Goal: Information Seeking & Learning: Learn about a topic

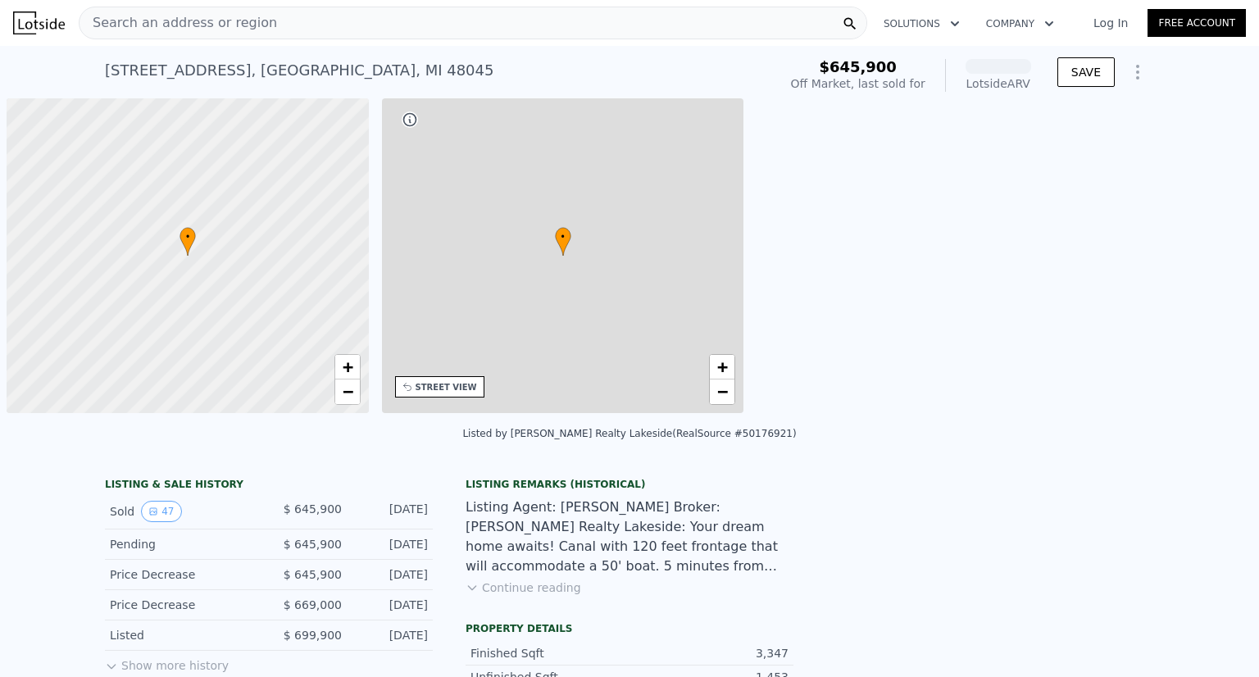
scroll to position [0, 7]
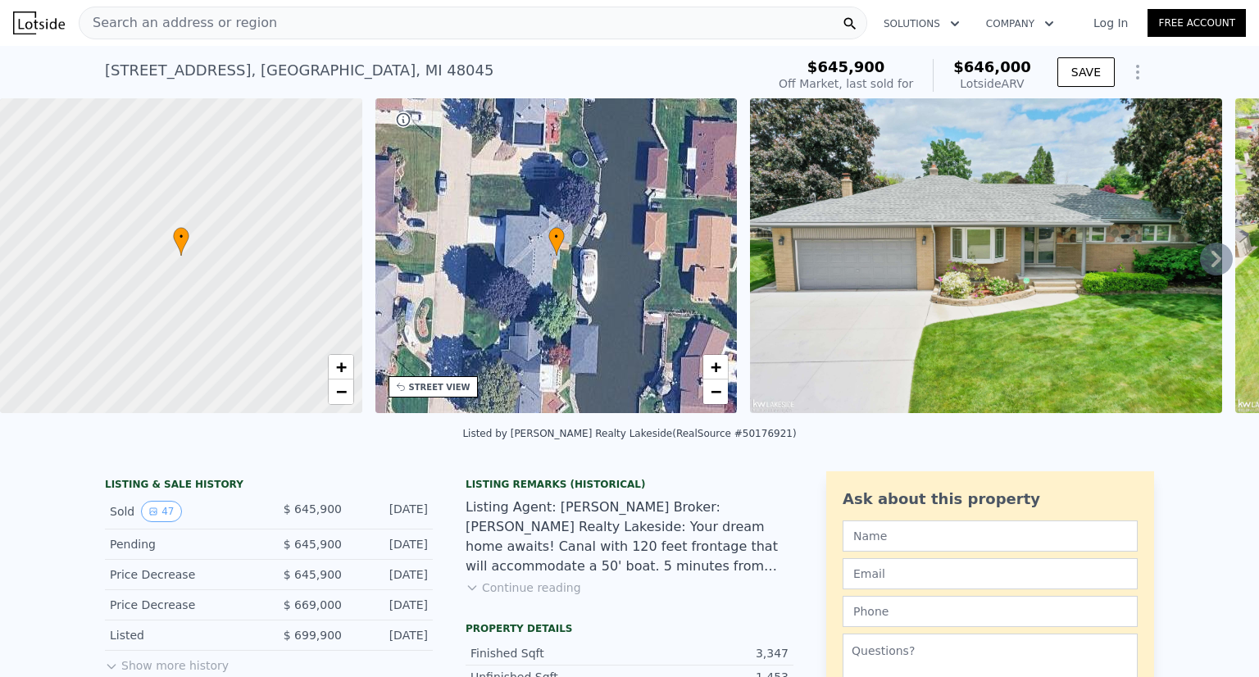
click at [511, 521] on div "Listing Agent: [PERSON_NAME] Broker: [PERSON_NAME] Realty Lakeside: Your dream …" at bounding box center [630, 537] width 328 height 79
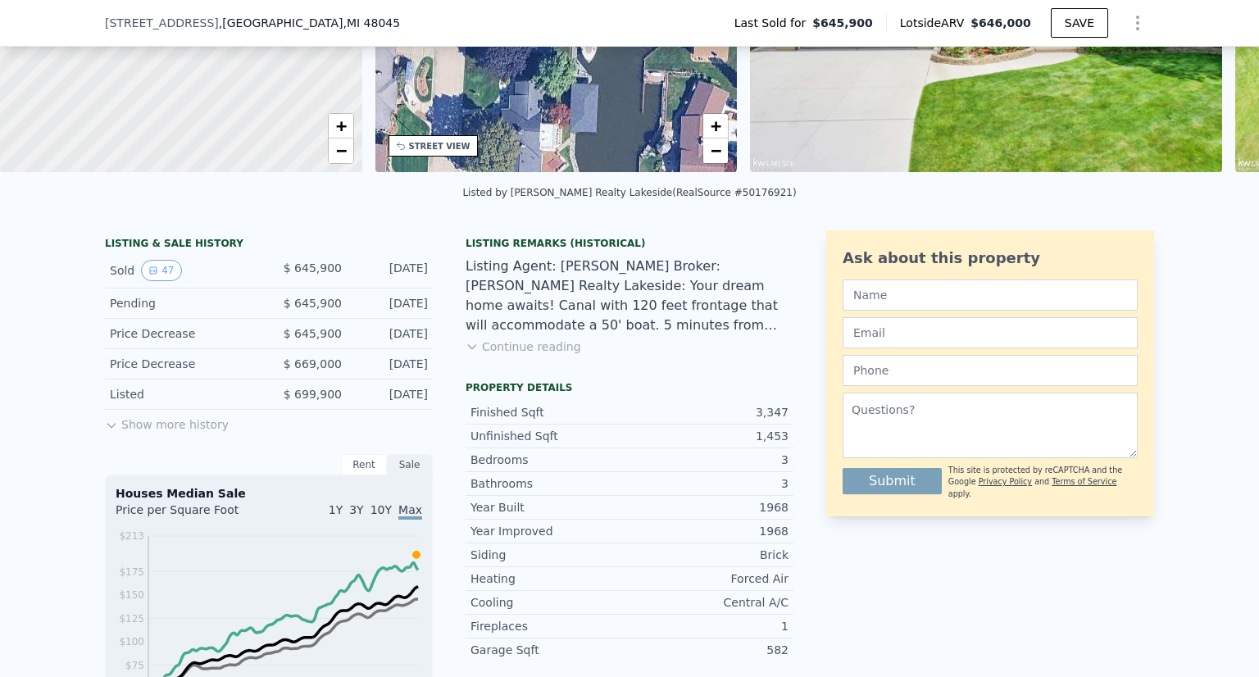
scroll to position [229, 0]
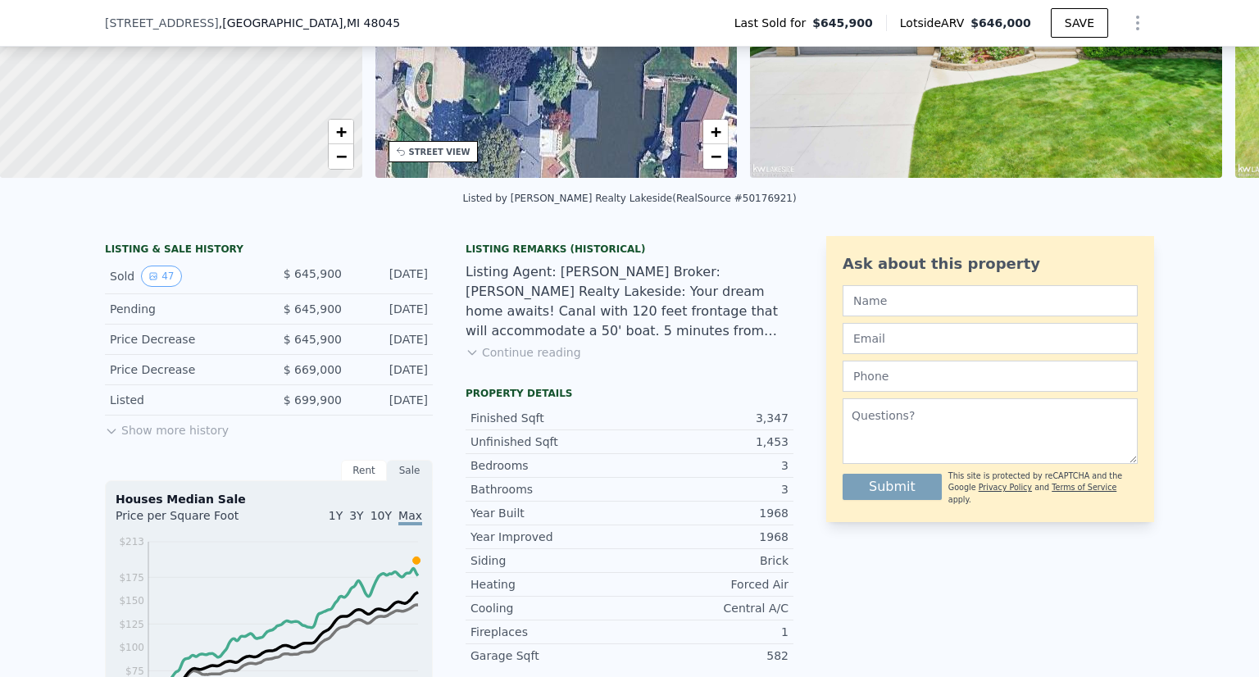
click at [524, 361] on button "Continue reading" at bounding box center [524, 352] width 116 height 16
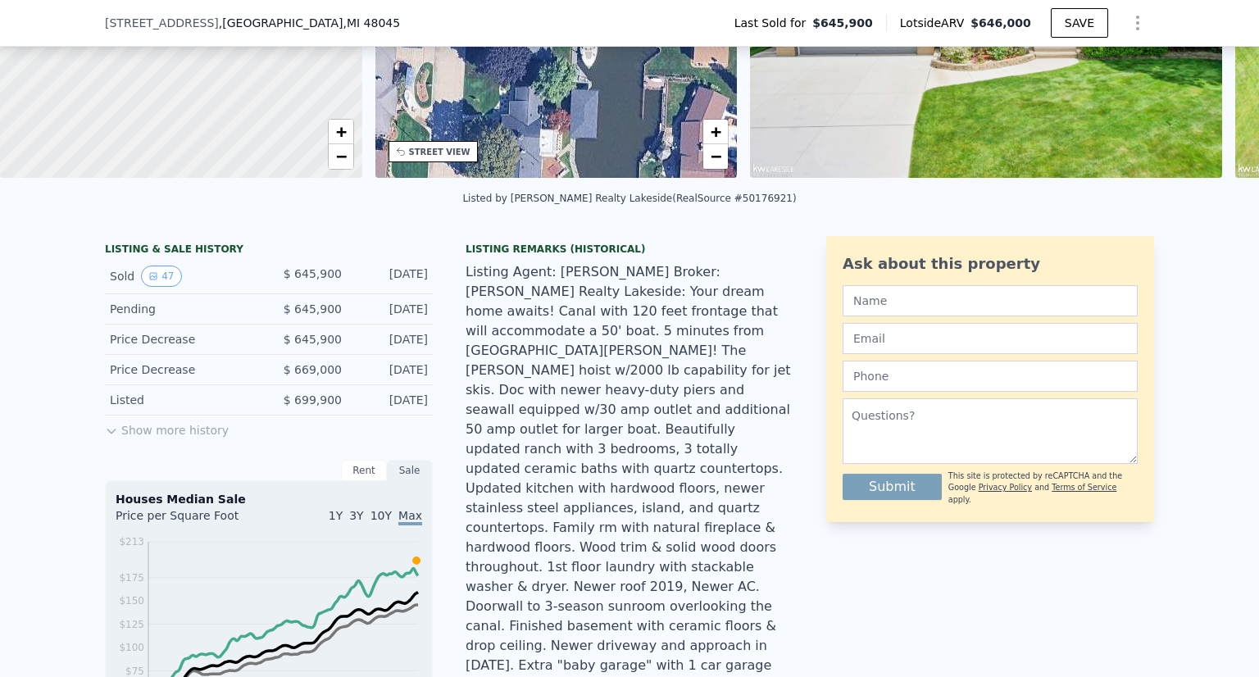
click at [620, 339] on div "Listing Agent: [PERSON_NAME] Broker: [PERSON_NAME] Realty Lakeside: Your dream …" at bounding box center [630, 478] width 328 height 433
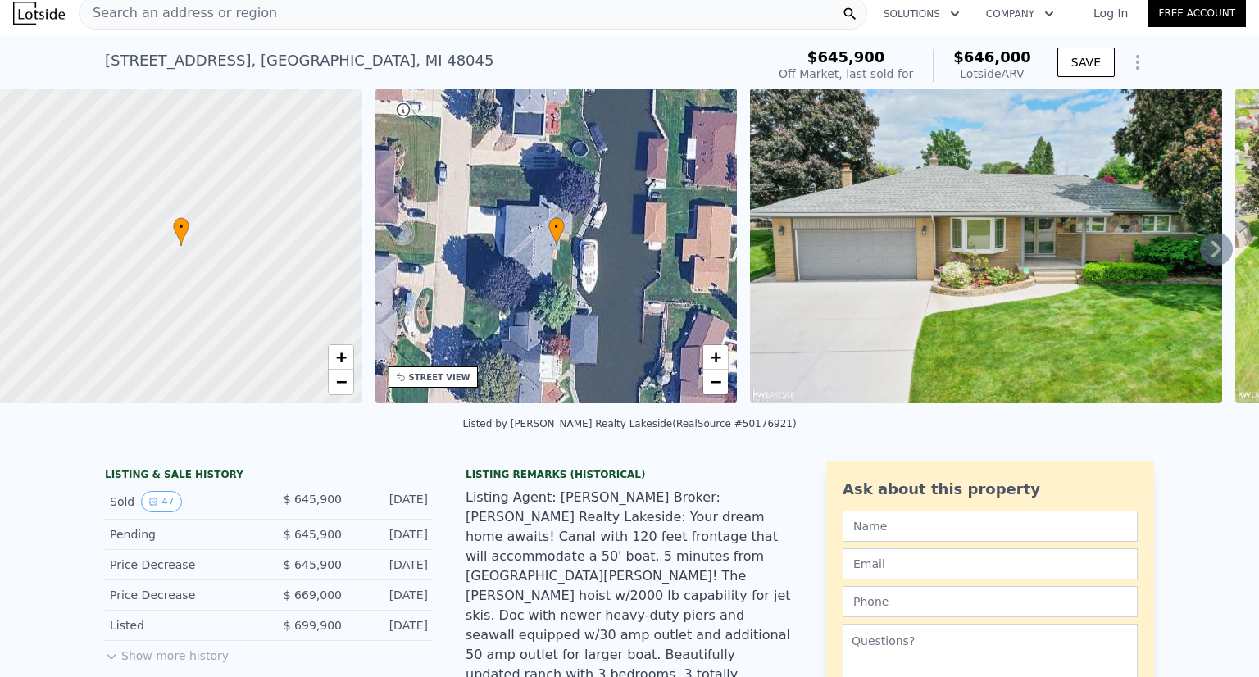
scroll to position [0, 0]
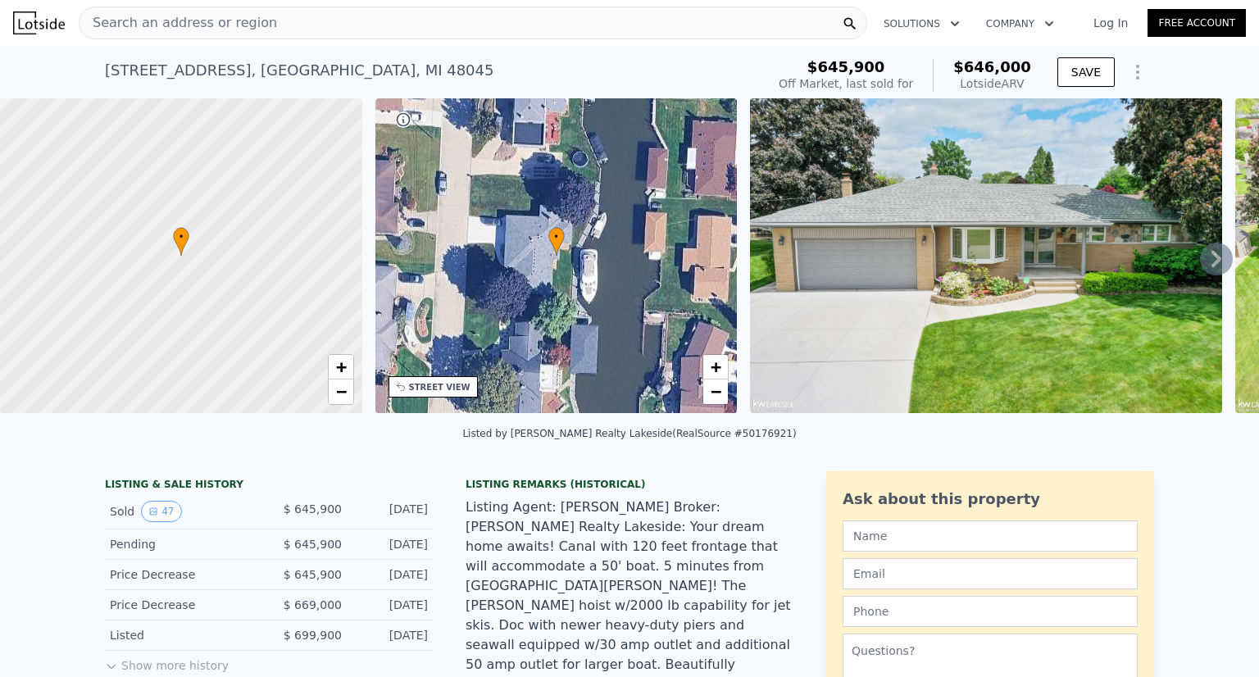
click at [1211, 260] on icon at bounding box center [1216, 259] width 10 height 16
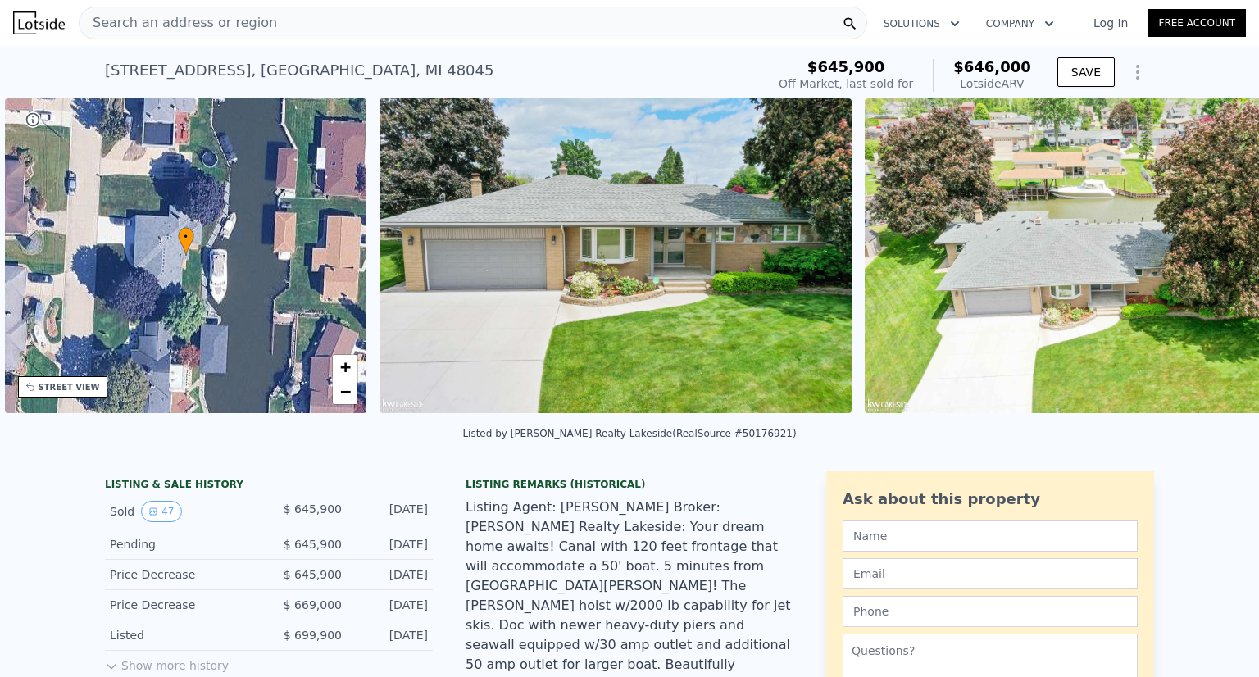
scroll to position [0, 381]
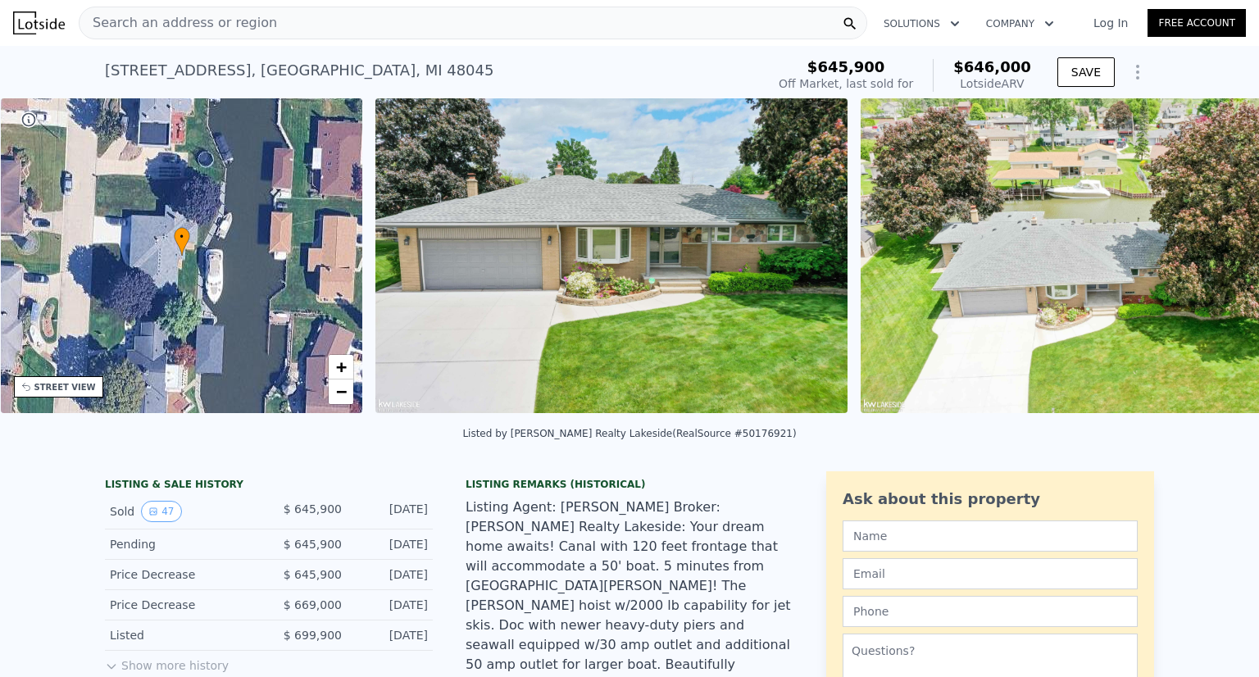
click at [1202, 260] on div "• + − • + − STREET VIEW Loading... SATELLITE VIEW" at bounding box center [629, 258] width 1259 height 320
click at [1211, 260] on icon at bounding box center [1216, 259] width 10 height 16
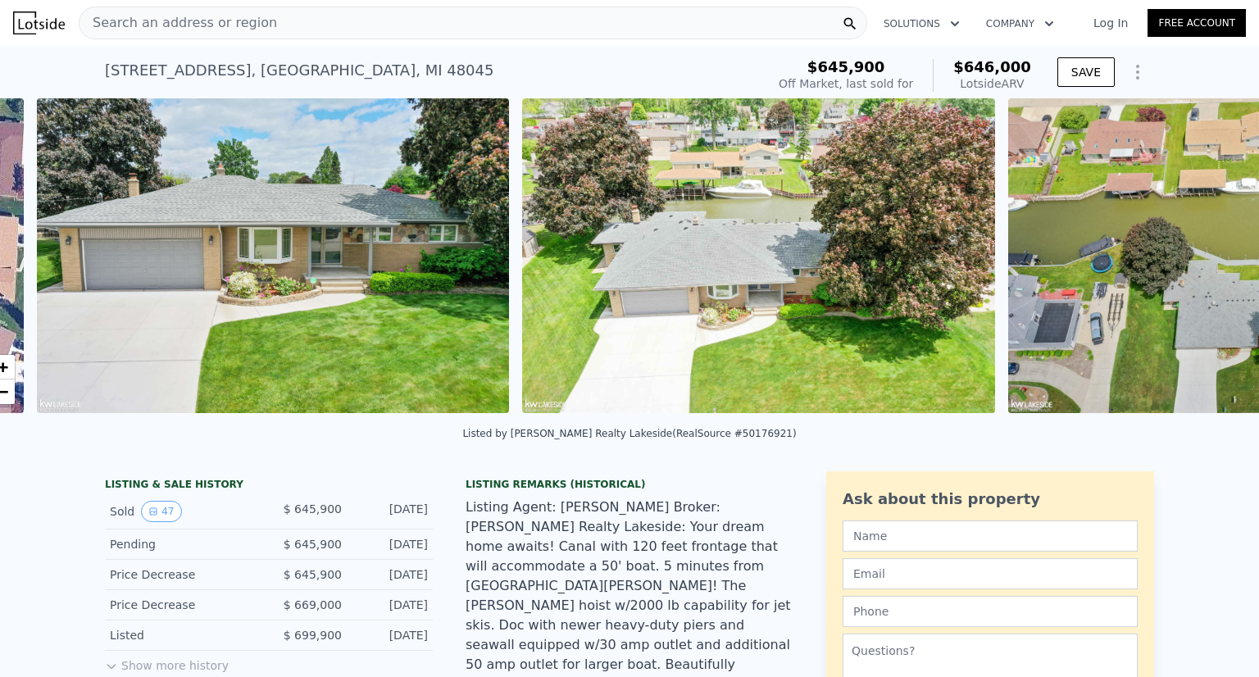
scroll to position [0, 750]
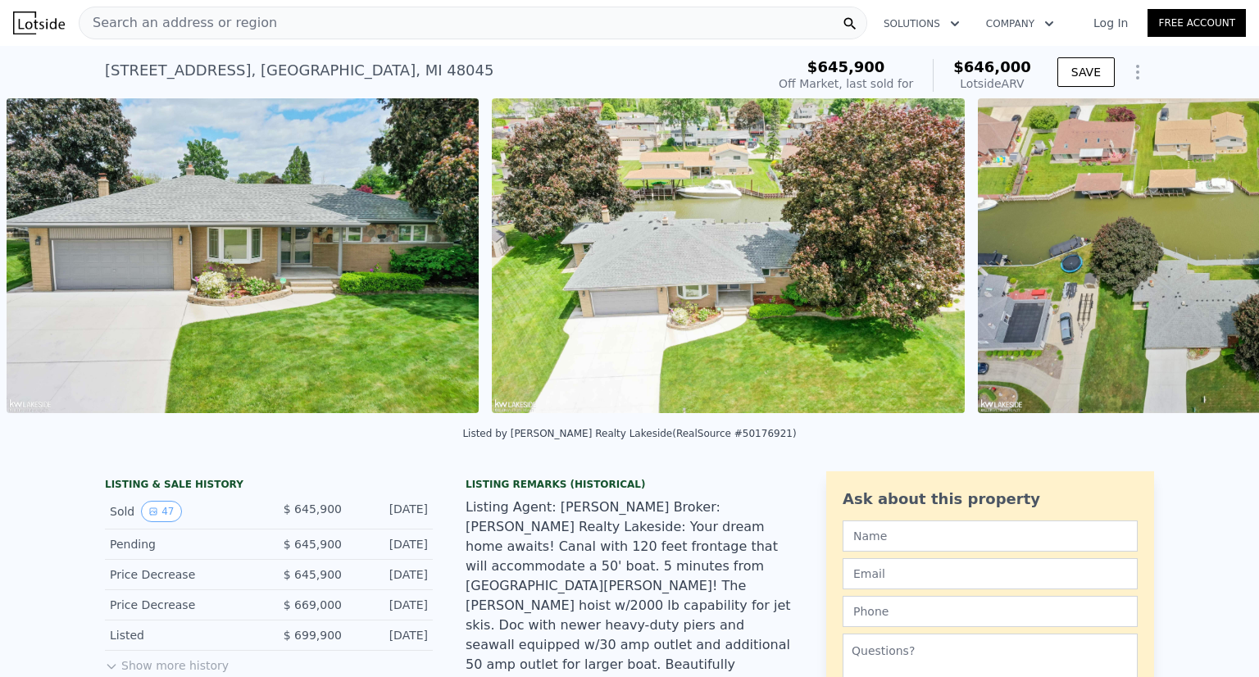
click at [1202, 260] on div "• + − • + − STREET VIEW Loading... SATELLITE VIEW" at bounding box center [629, 258] width 1259 height 320
click at [1211, 260] on icon at bounding box center [1216, 259] width 10 height 16
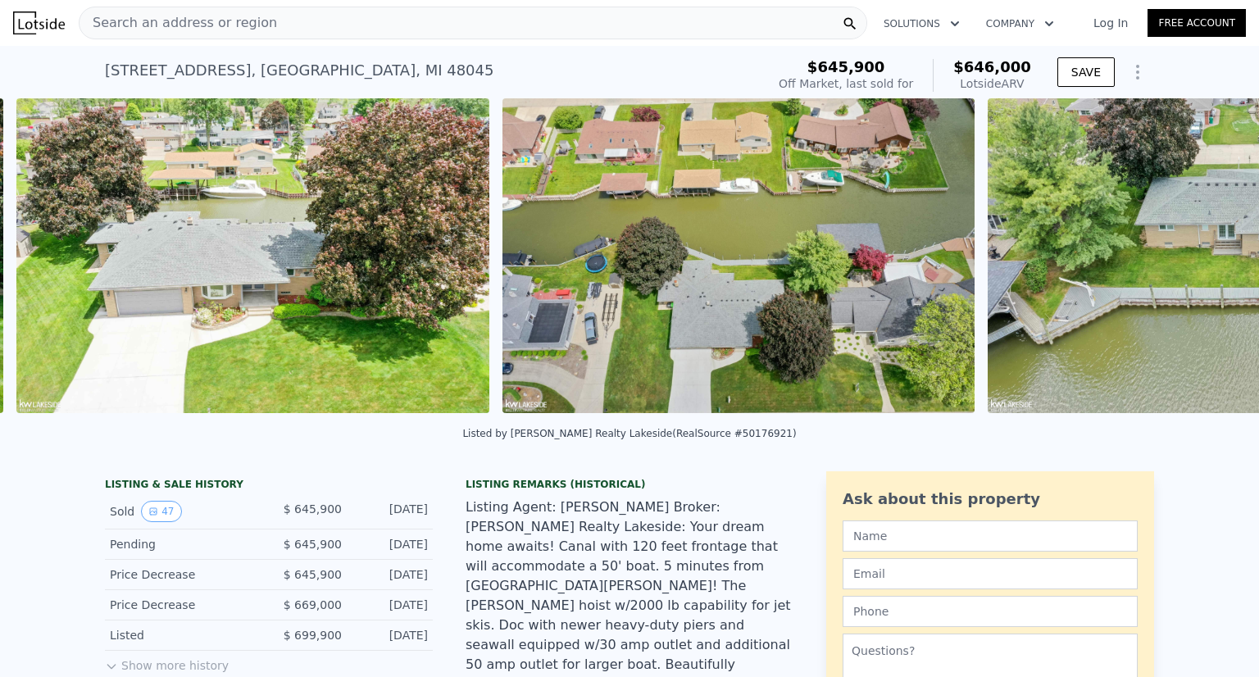
scroll to position [0, 1235]
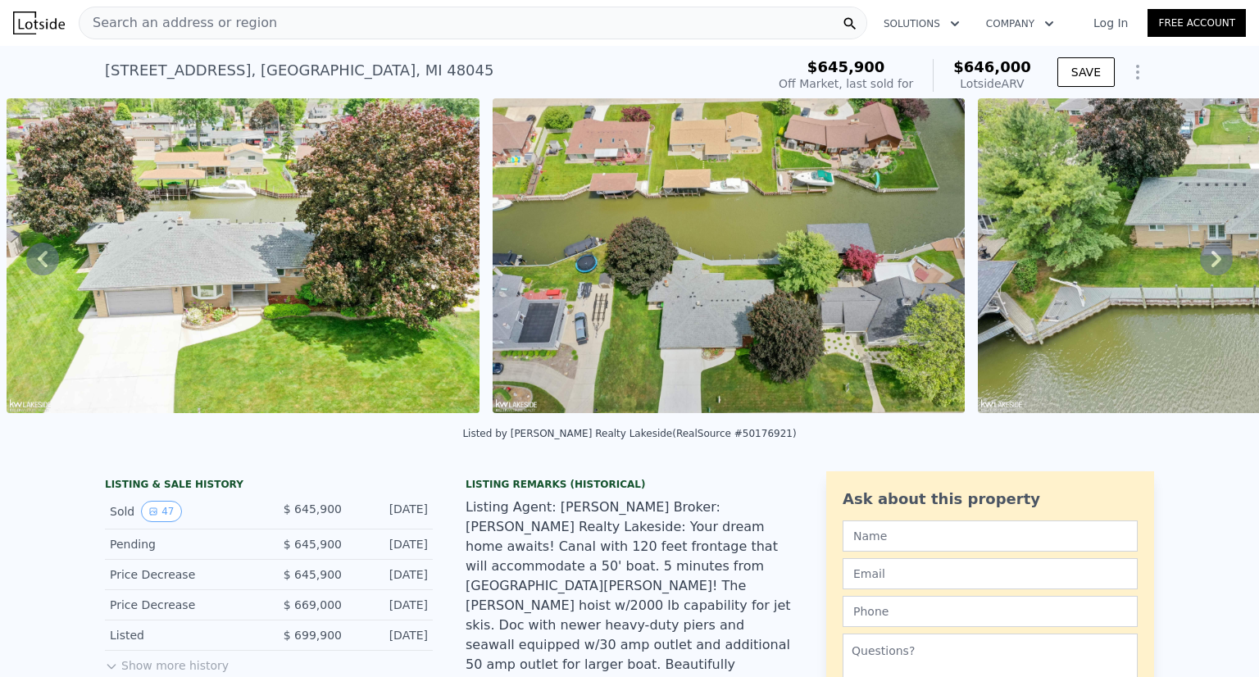
click at [1211, 260] on icon at bounding box center [1216, 259] width 10 height 16
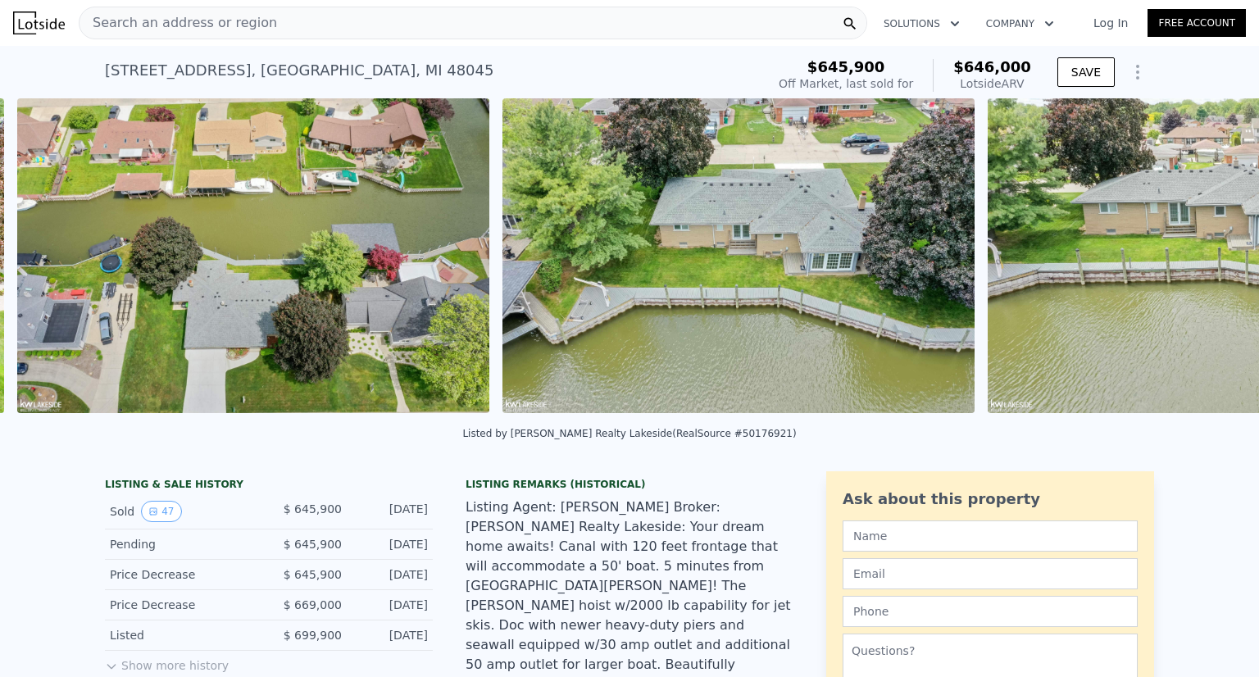
scroll to position [0, 1721]
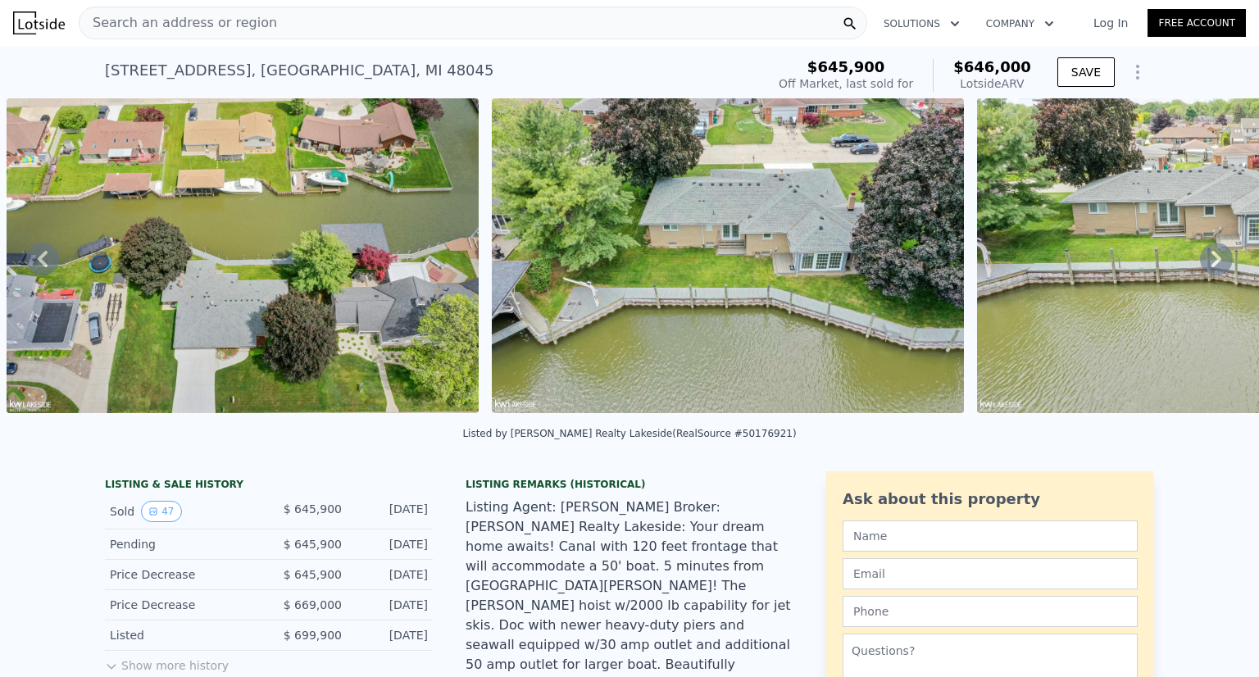
click at [1211, 260] on icon at bounding box center [1216, 259] width 10 height 16
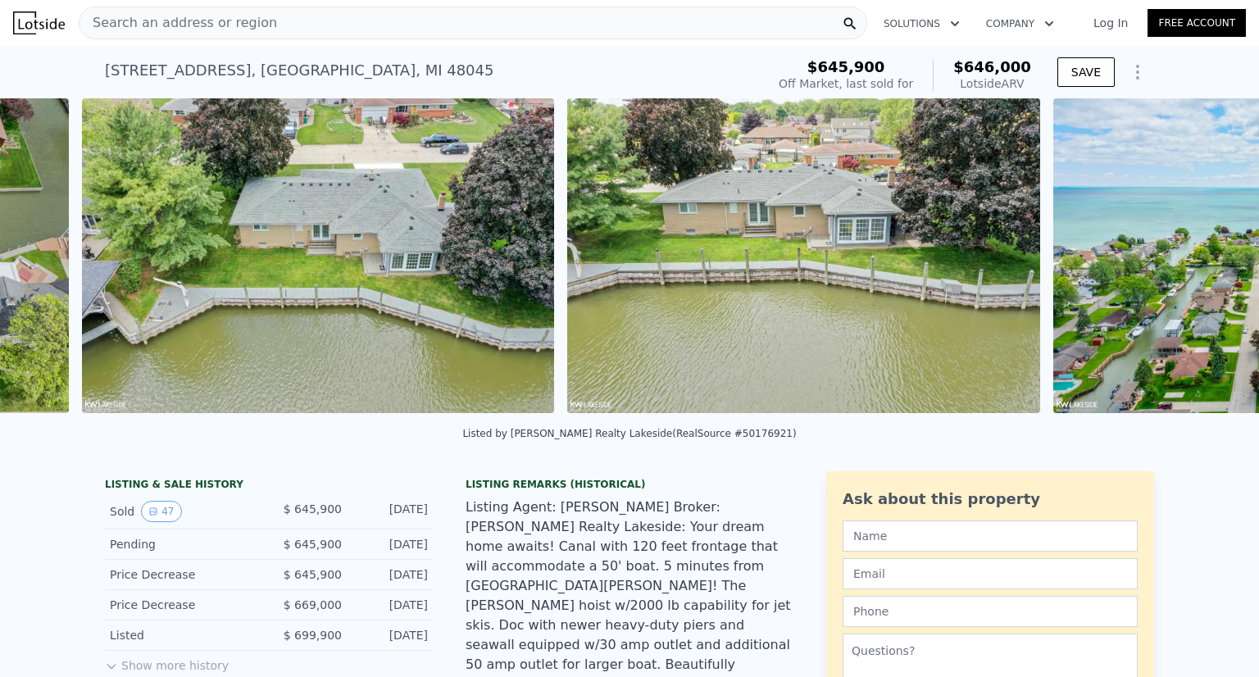
scroll to position [0, 2206]
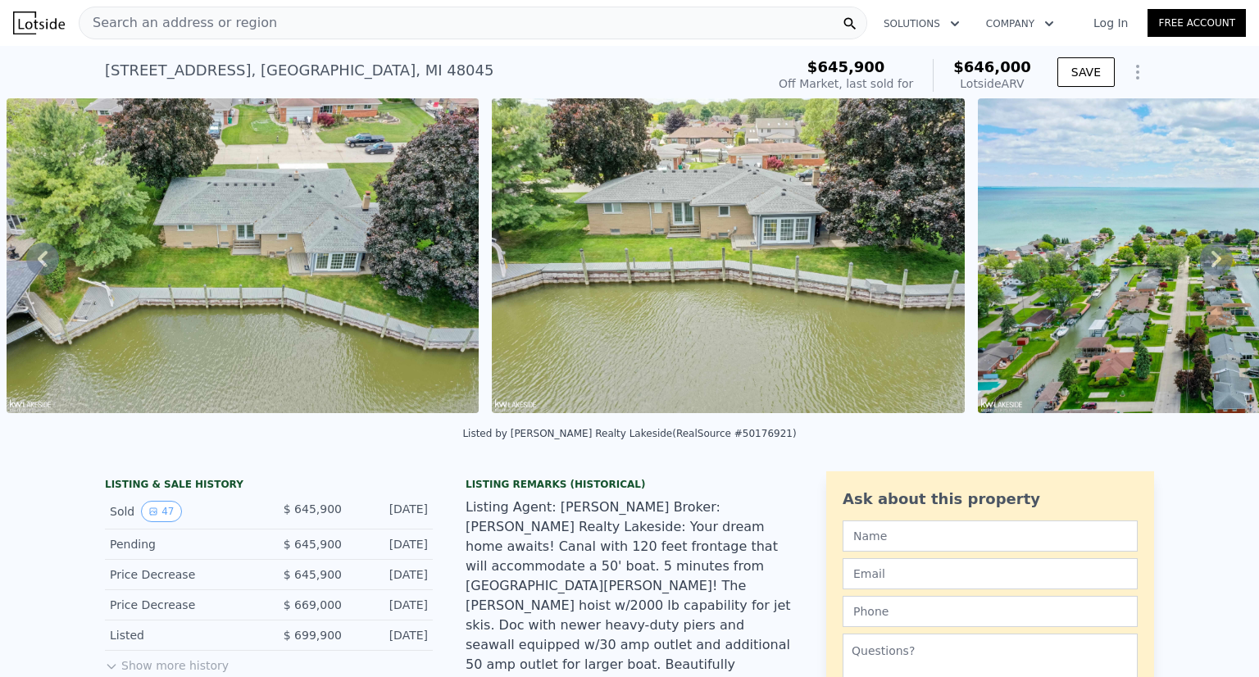
click at [1211, 260] on icon at bounding box center [1216, 259] width 10 height 16
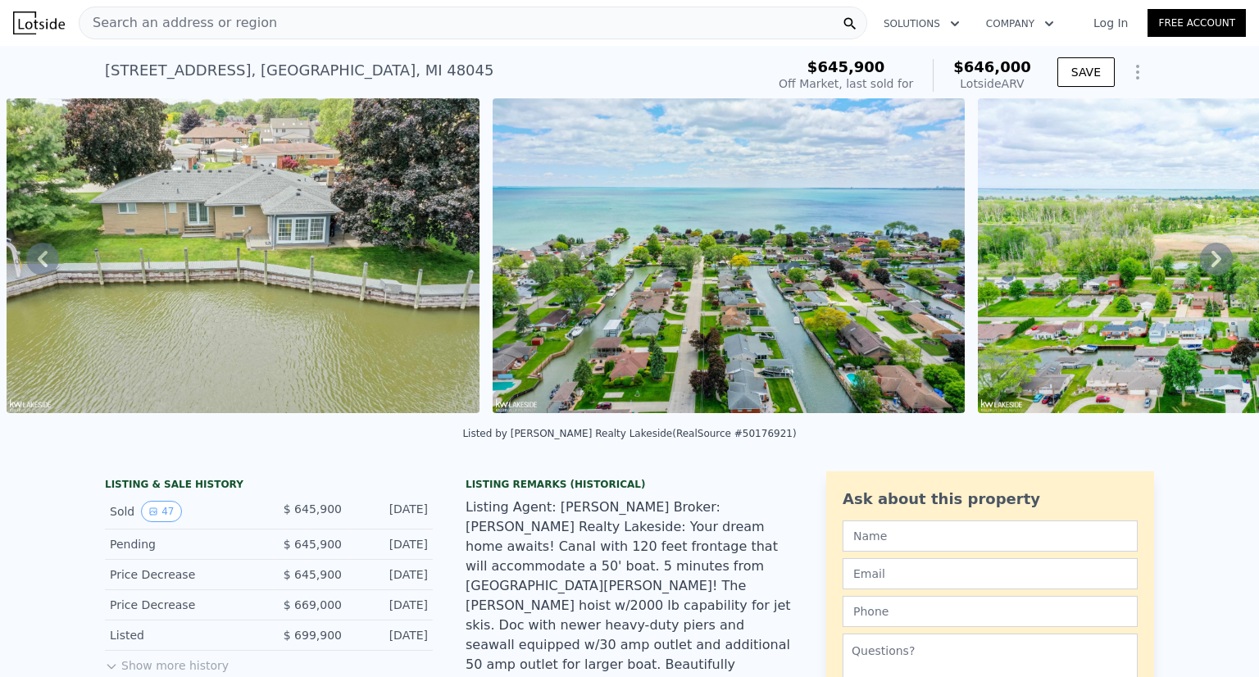
click at [1211, 260] on icon at bounding box center [1216, 259] width 10 height 16
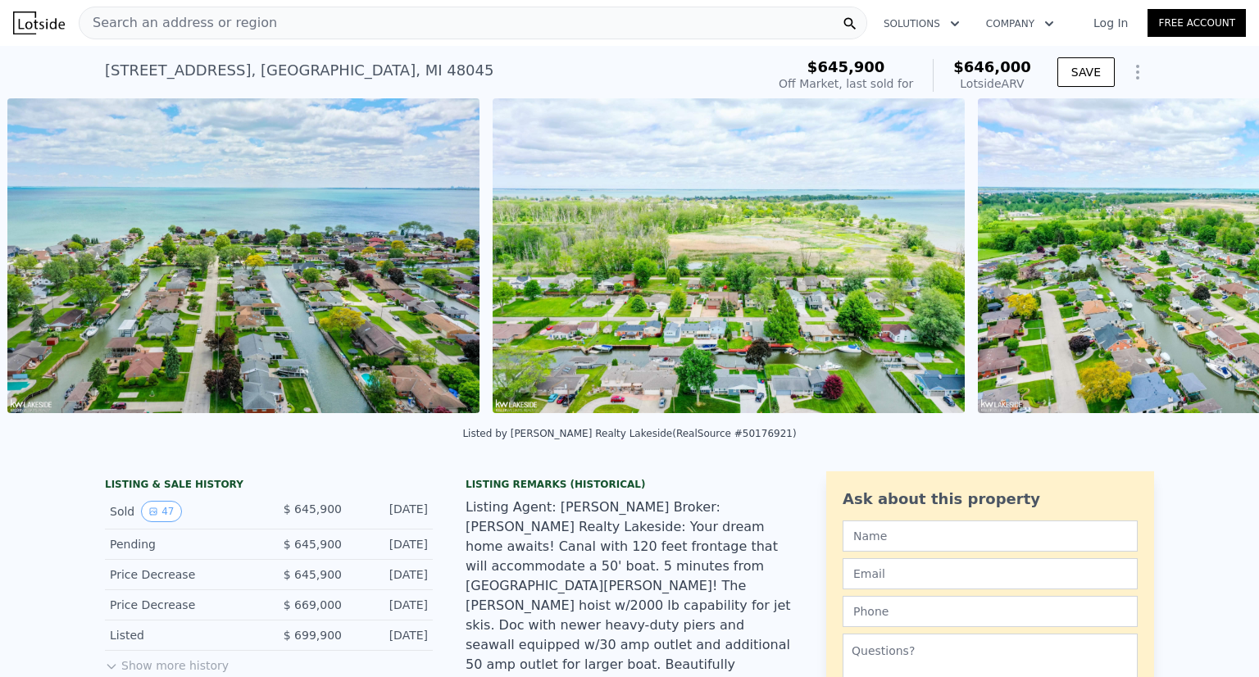
scroll to position [0, 3177]
click at [1202, 260] on div "• + − • + − STREET VIEW Loading... SATELLITE VIEW" at bounding box center [629, 258] width 1259 height 320
click at [1211, 260] on icon at bounding box center [1216, 259] width 10 height 16
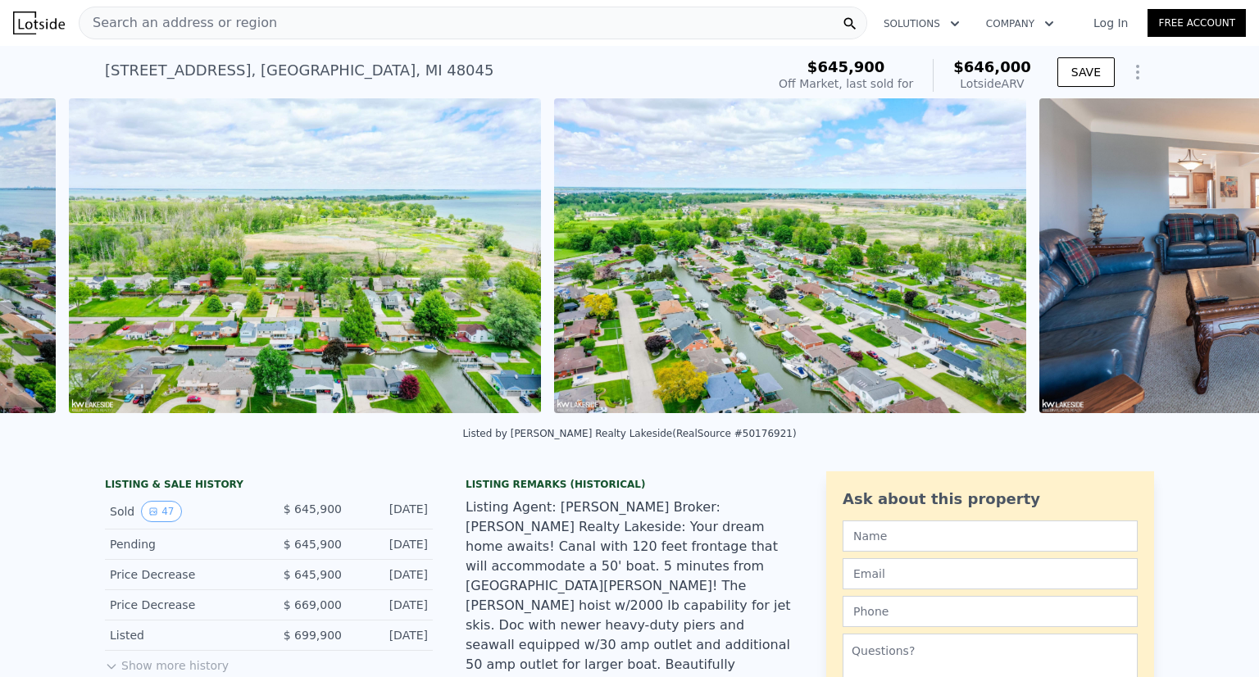
scroll to position [0, 3662]
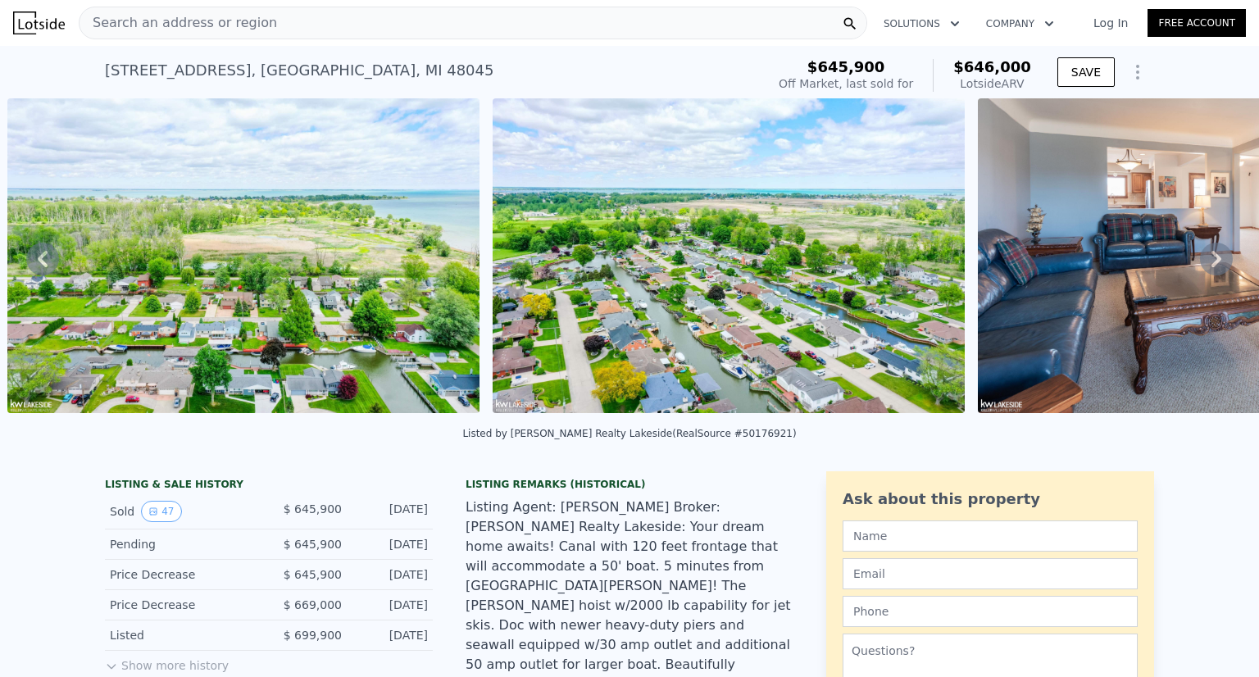
click at [1211, 260] on icon at bounding box center [1216, 259] width 33 height 33
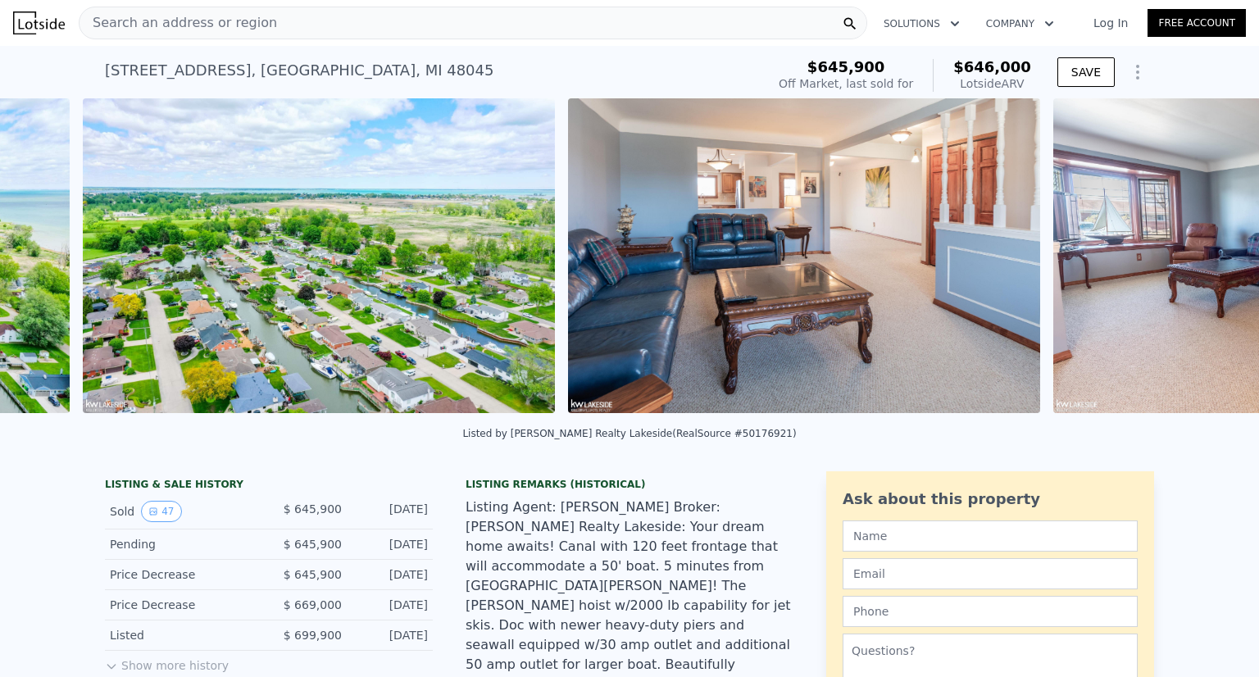
scroll to position [0, 4147]
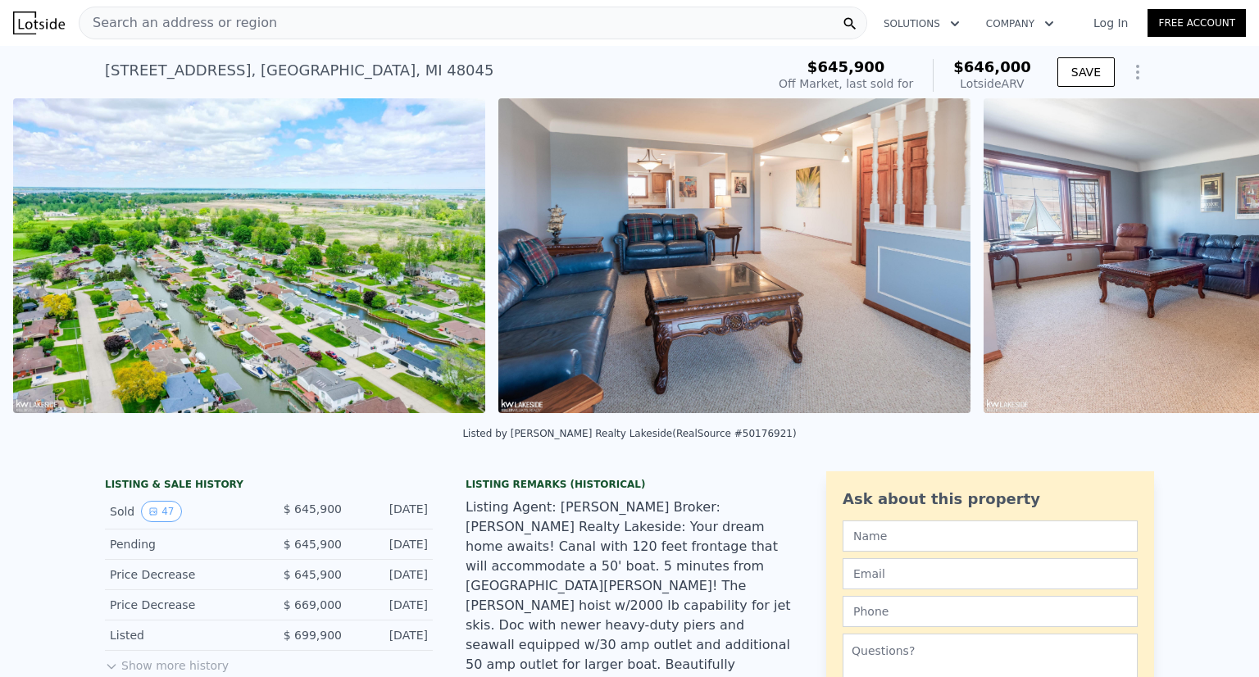
click at [1211, 260] on img at bounding box center [1219, 255] width 471 height 315
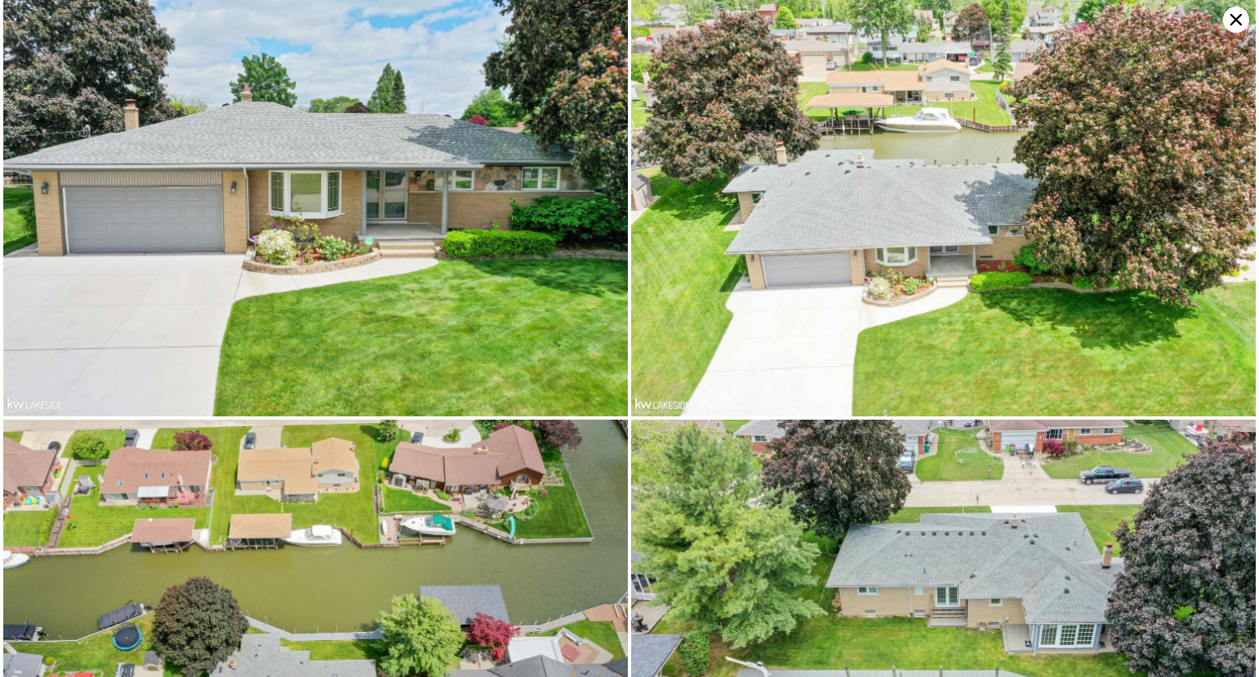
click at [1211, 260] on img at bounding box center [943, 208] width 625 height 416
